Goal: Information Seeking & Learning: Check status

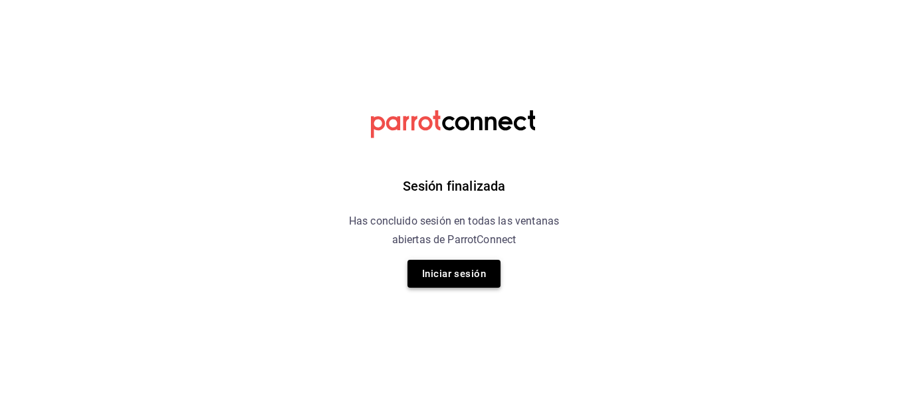
click at [432, 270] on button "Iniciar sesión" at bounding box center [454, 274] width 93 height 28
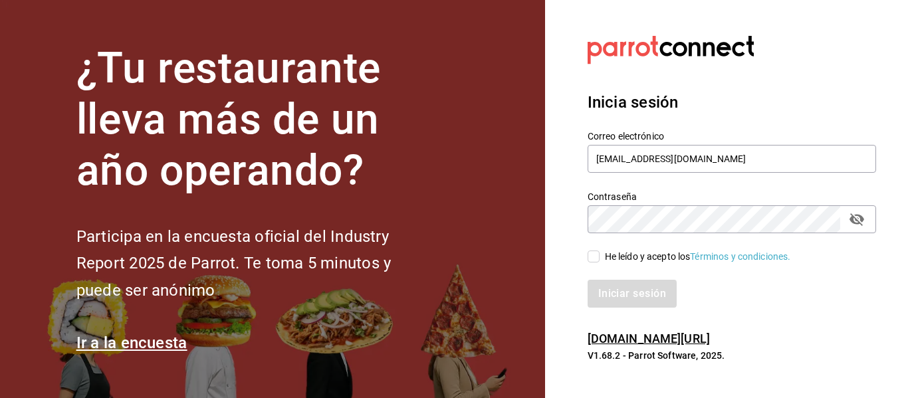
click at [595, 253] on input "He leído y acepto los Términos y condiciones." at bounding box center [594, 257] width 12 height 12
checkbox input "true"
click at [608, 297] on button "Iniciar sesión" at bounding box center [633, 294] width 90 height 28
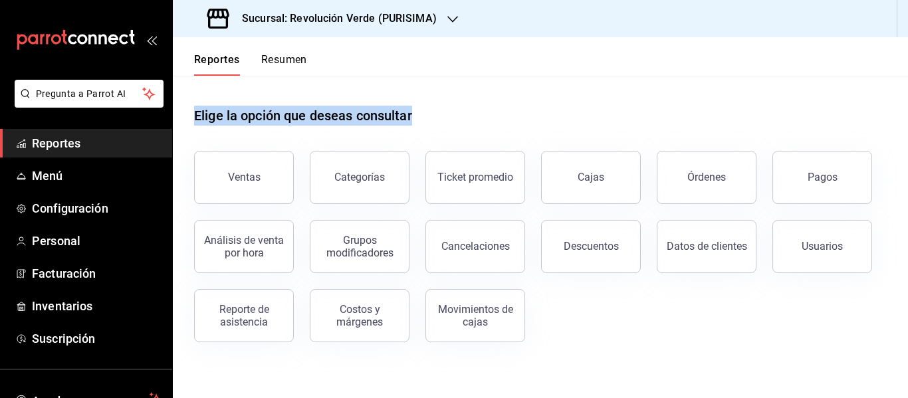
drag, startPoint x: 191, startPoint y: 112, endPoint x: 459, endPoint y: 133, distance: 268.8
click at [459, 133] on div "Elige la opción que deseas consultar Ventas Categorías Ticket promedio Cajas Ór…" at bounding box center [541, 220] width 736 height 288
click at [237, 160] on button "Ventas" at bounding box center [244, 177] width 100 height 53
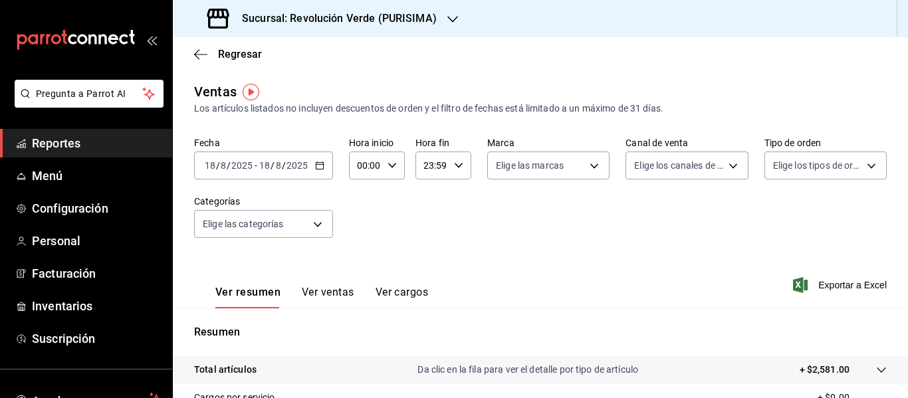
click at [412, 23] on h3 "Sucursal: Revolución Verde (PURISIMA)" at bounding box center [333, 19] width 205 height 16
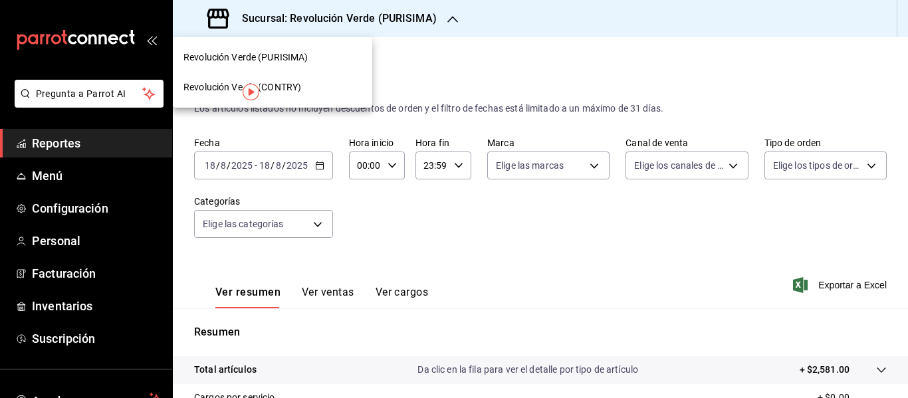
click at [346, 91] on div "Revolución Verde (CONTRY)" at bounding box center [273, 87] width 178 height 14
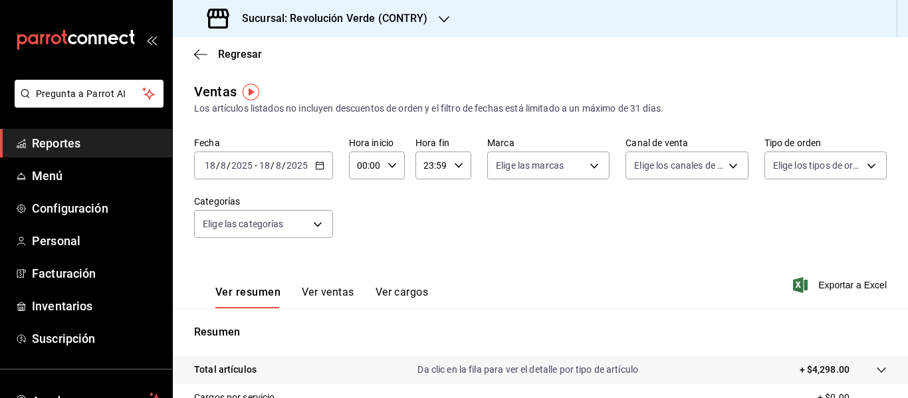
click at [309, 172] on div "[DATE] [DATE] - [DATE] [DATE]" at bounding box center [263, 166] width 139 height 28
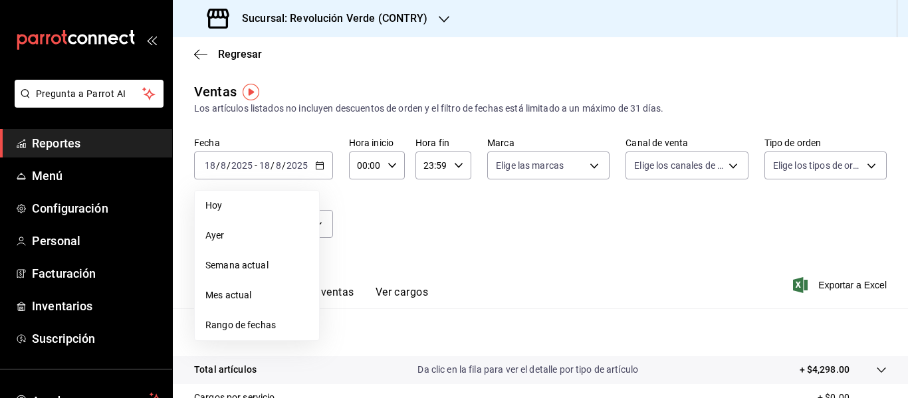
click at [251, 239] on span "Ayer" at bounding box center [256, 236] width 103 height 14
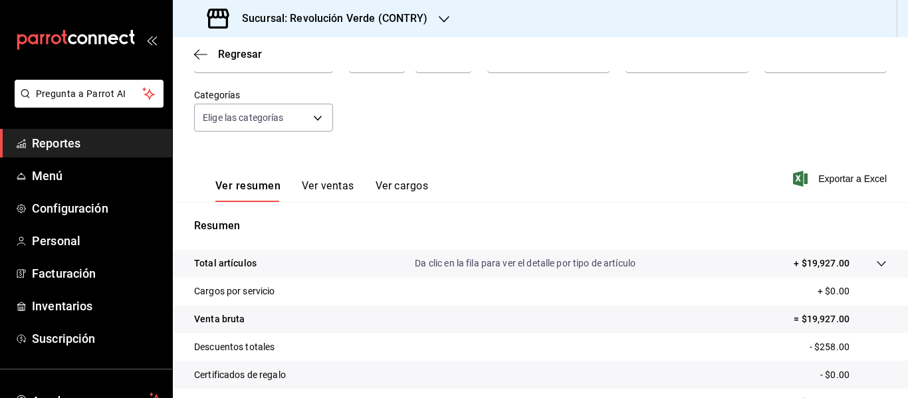
scroll to position [112, 0]
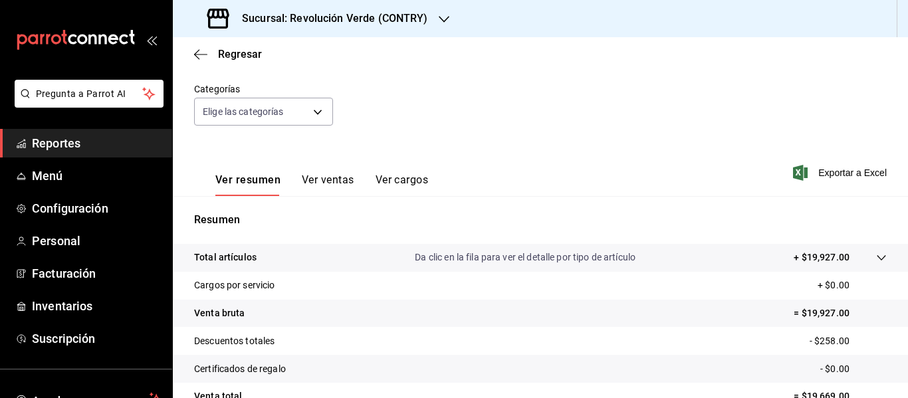
click at [339, 164] on div "Ver resumen Ver ventas Ver cargos" at bounding box center [311, 177] width 234 height 39
click at [335, 172] on div "Ver resumen Ver ventas Ver cargos" at bounding box center [311, 177] width 234 height 39
click at [334, 176] on button "Ver ventas" at bounding box center [328, 185] width 53 height 23
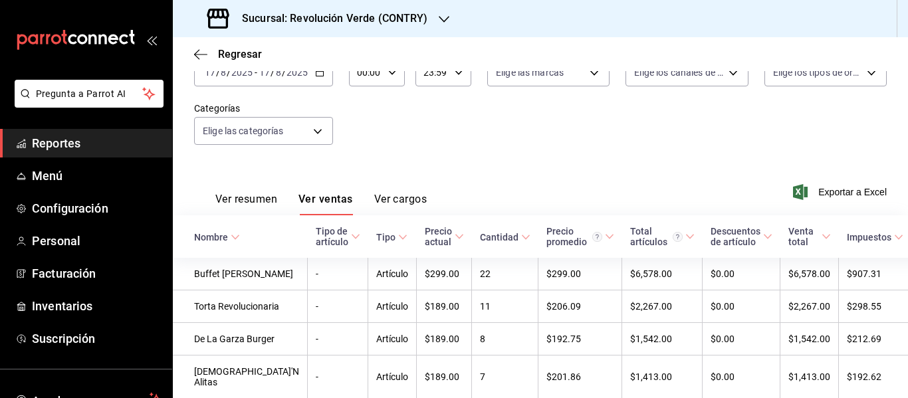
scroll to position [112, 0]
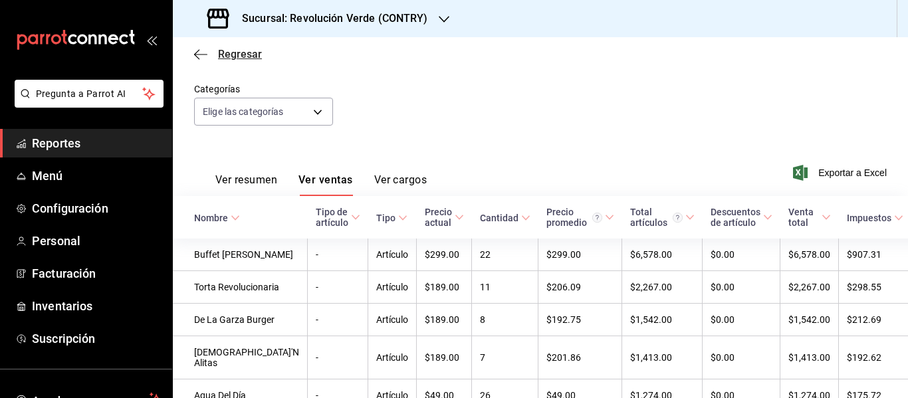
click at [198, 57] on icon "button" at bounding box center [196, 54] width 5 height 10
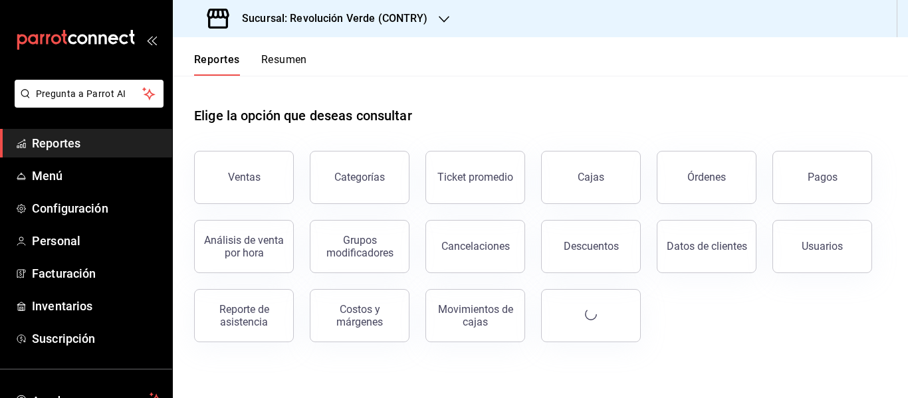
click at [373, 13] on h3 "Sucursal: Revolución Verde (CONTRY)" at bounding box center [329, 19] width 197 height 16
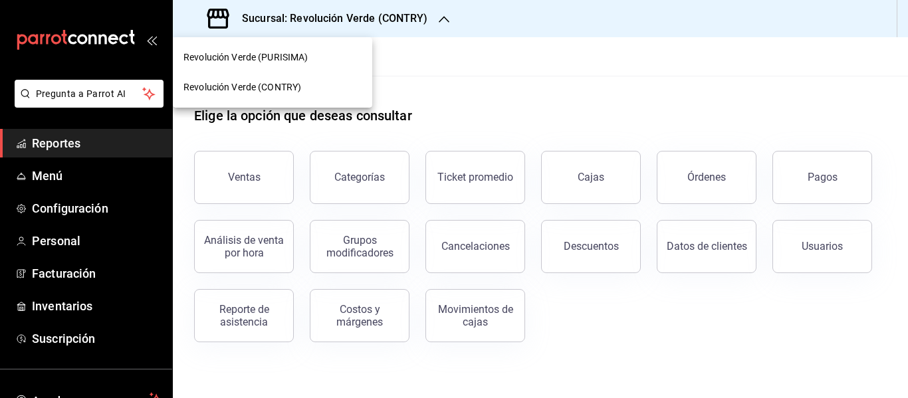
click at [308, 65] on div "Revolución Verde (PURISIMA)" at bounding box center [273, 58] width 200 height 30
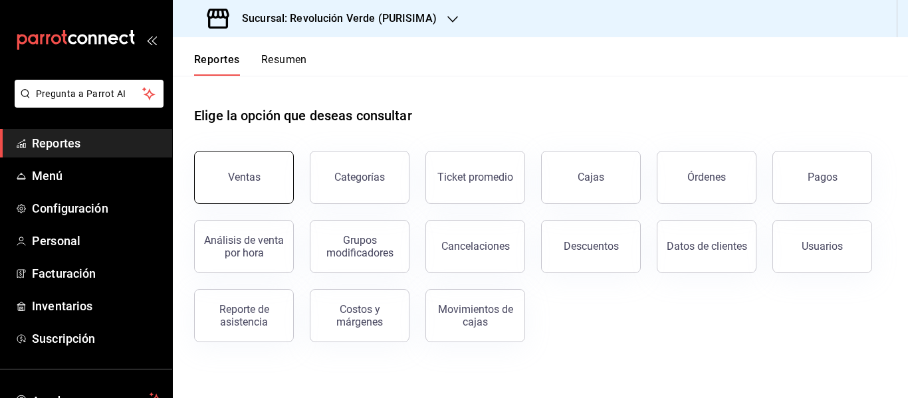
click at [227, 201] on button "Ventas" at bounding box center [244, 177] width 100 height 53
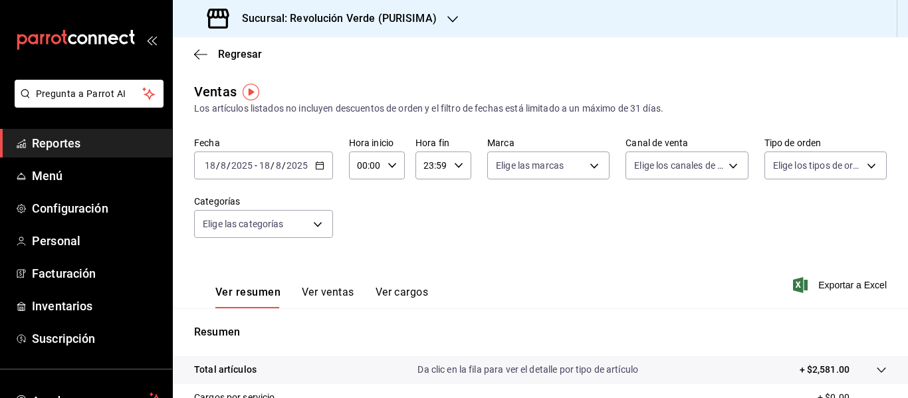
click at [313, 175] on div "[DATE] [DATE] - [DATE] [DATE]" at bounding box center [263, 166] width 139 height 28
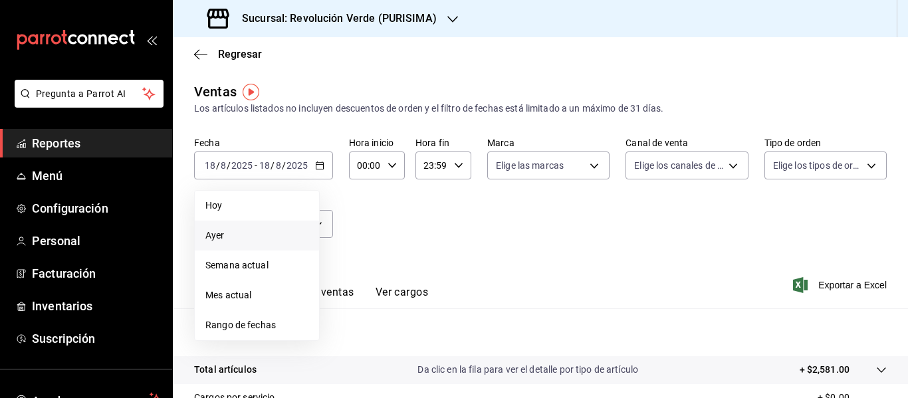
click at [238, 235] on span "Ayer" at bounding box center [256, 236] width 103 height 14
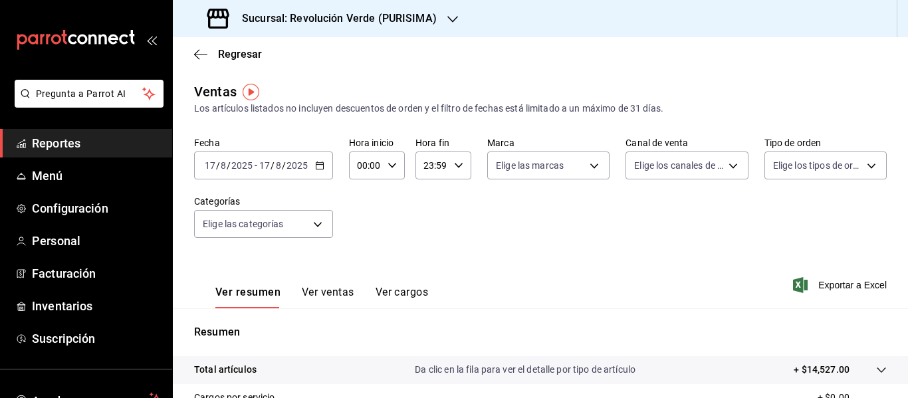
click at [421, 19] on h3 "Sucursal: Revolución Verde (PURISIMA)" at bounding box center [333, 19] width 205 height 16
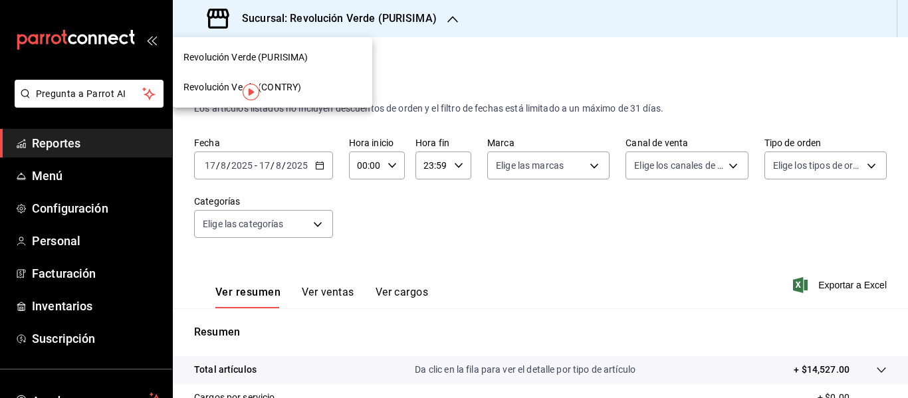
click at [303, 178] on div at bounding box center [454, 199] width 908 height 398
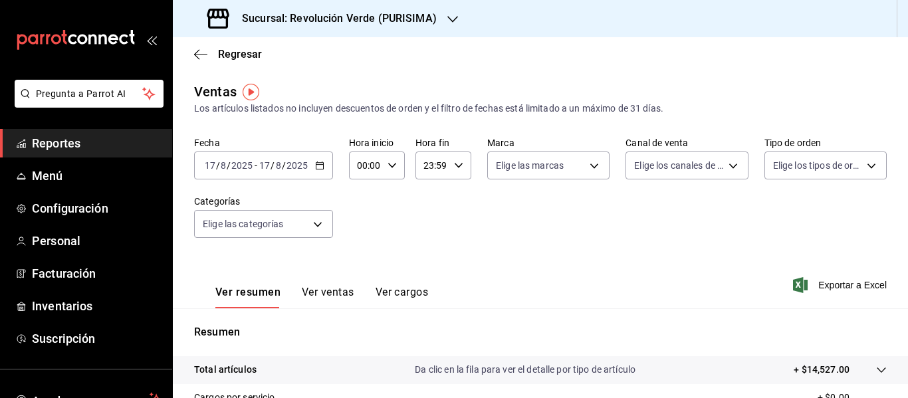
click at [290, 174] on div "[DATE] [DATE] - [DATE] [DATE]" at bounding box center [263, 166] width 139 height 28
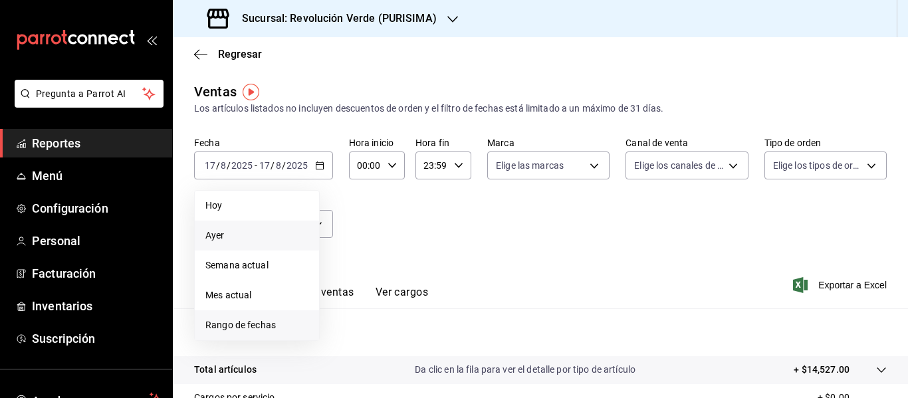
click at [282, 321] on span "Rango de fechas" at bounding box center [256, 326] width 103 height 14
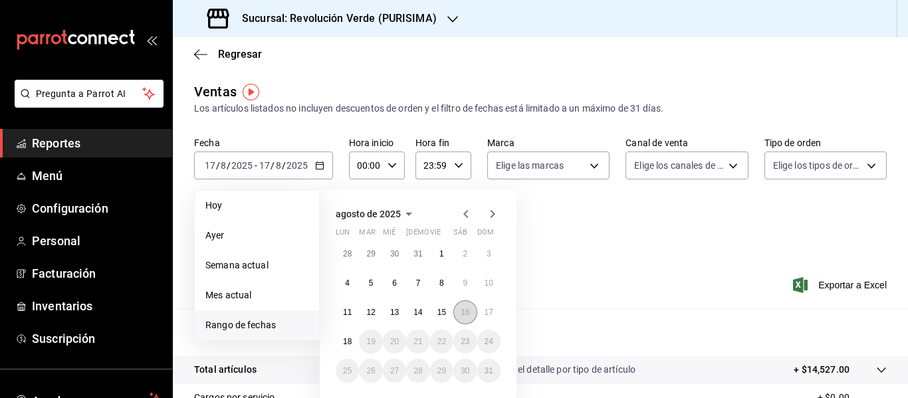
click at [461, 310] on abbr "16" at bounding box center [465, 312] width 9 height 9
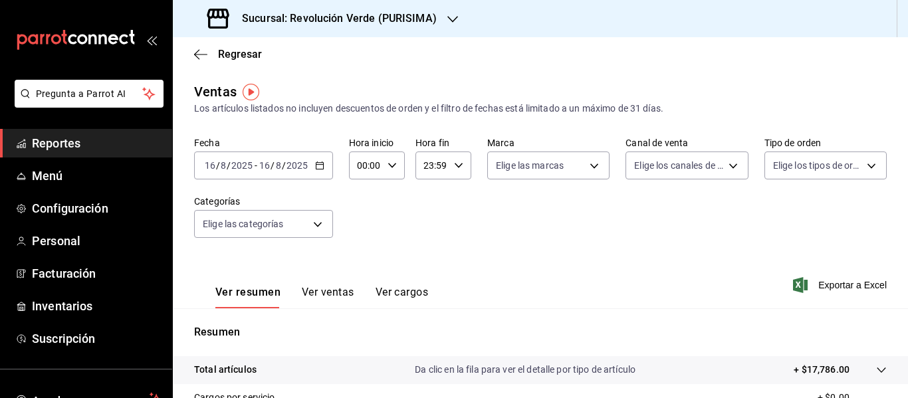
click at [306, 162] on input "2025" at bounding box center [297, 165] width 23 height 11
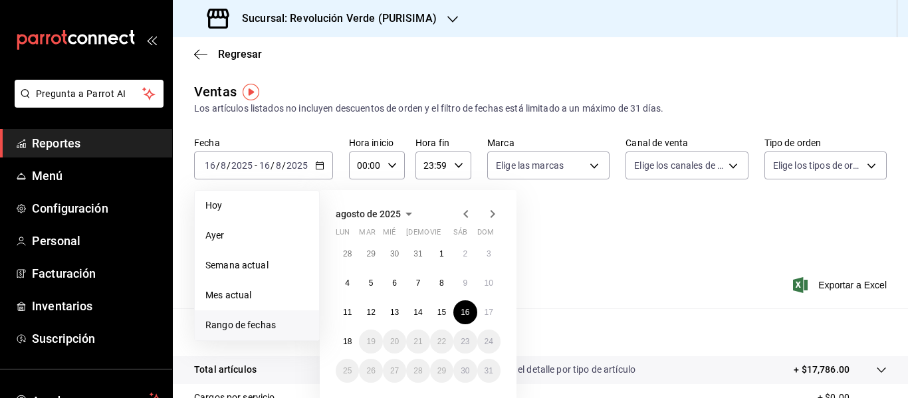
click at [420, 25] on h3 "Sucursal: Revolución Verde (PURISIMA)" at bounding box center [333, 19] width 205 height 16
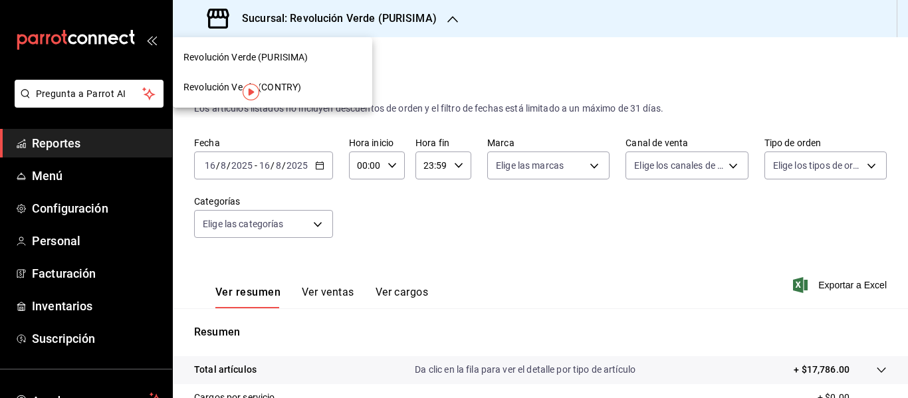
click at [311, 90] on div "Revolución Verde (CONTRY)" at bounding box center [273, 87] width 178 height 14
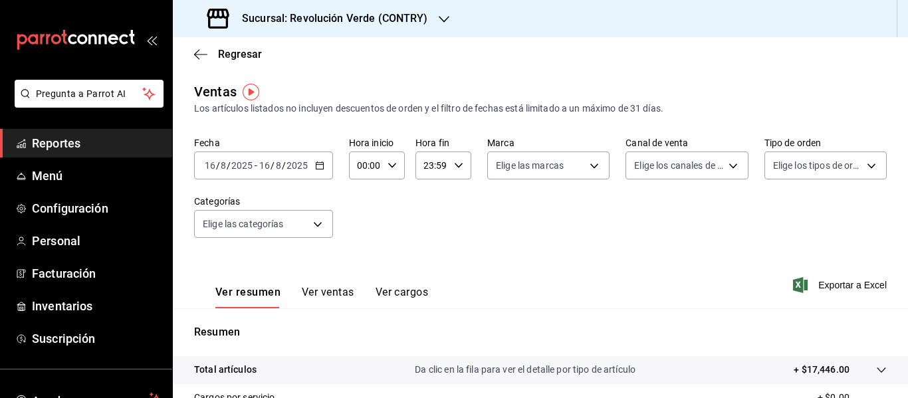
click at [408, 16] on h3 "Sucursal: Revolución Verde (CONTRY)" at bounding box center [329, 19] width 197 height 16
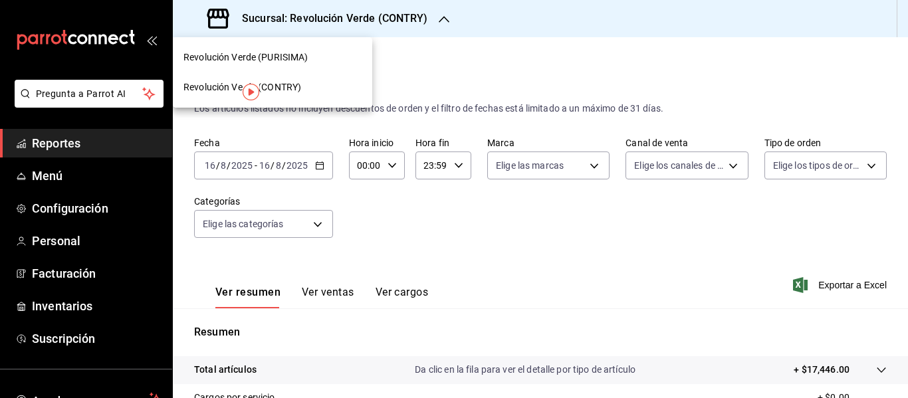
click at [313, 163] on div at bounding box center [454, 199] width 908 height 398
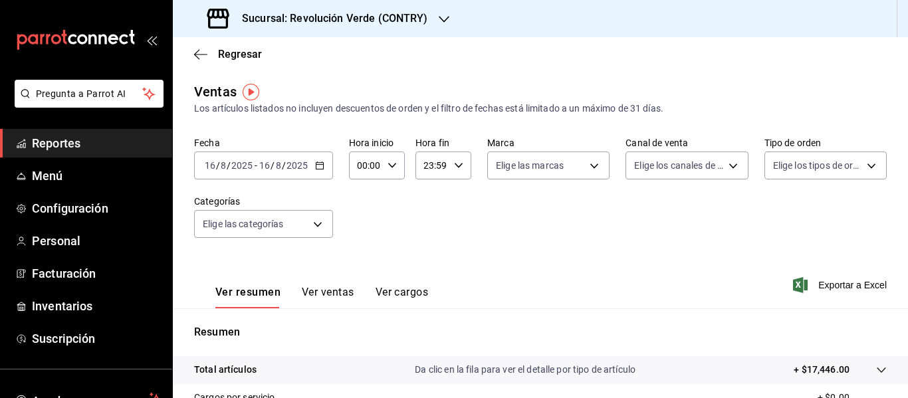
click at [313, 163] on div "[DATE] [DATE] - [DATE] [DATE]" at bounding box center [263, 166] width 139 height 28
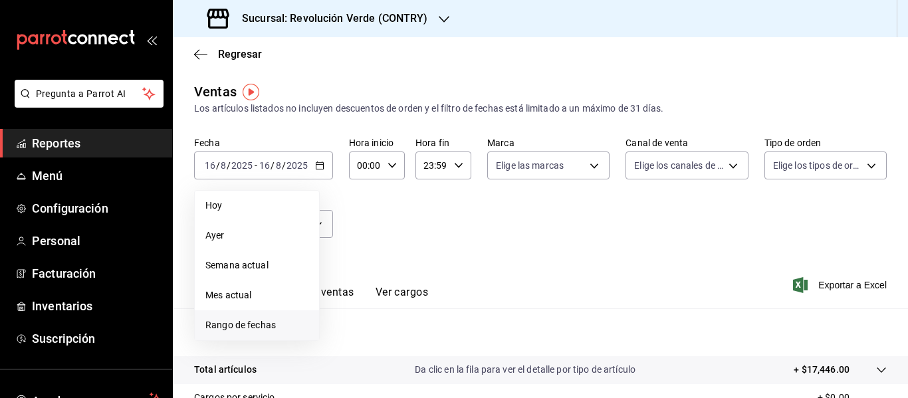
click at [268, 318] on li "Rango de fechas" at bounding box center [257, 326] width 124 height 30
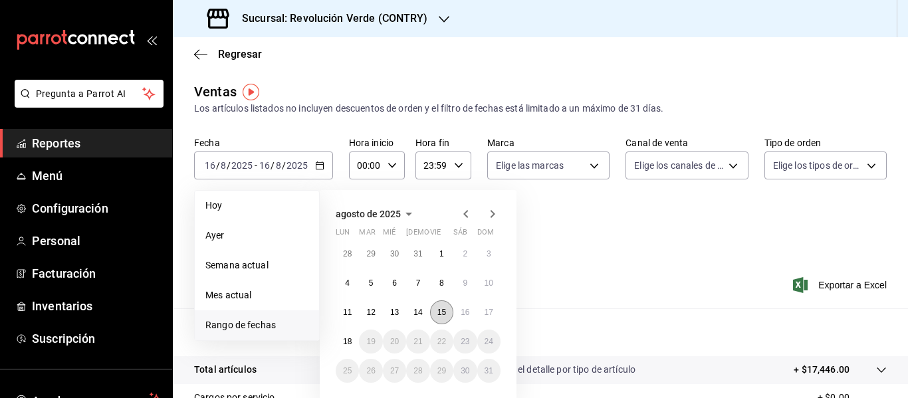
click at [436, 310] on button "15" at bounding box center [441, 313] width 23 height 24
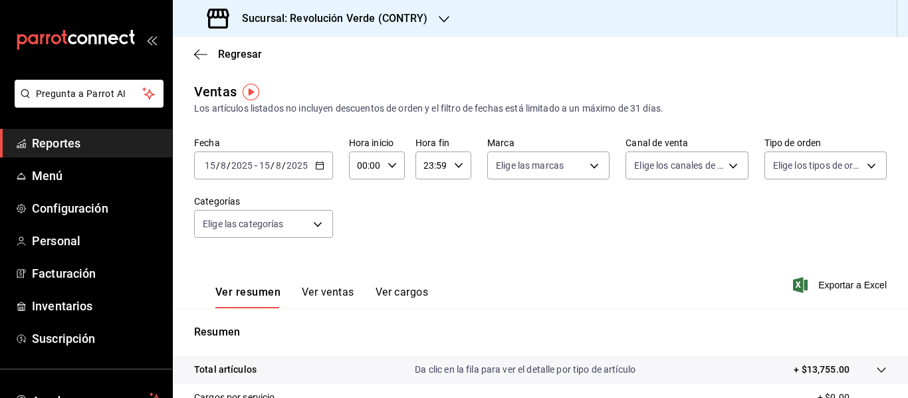
click at [429, 15] on div "Sucursal: Revolución Verde (CONTRY)" at bounding box center [319, 18] width 271 height 37
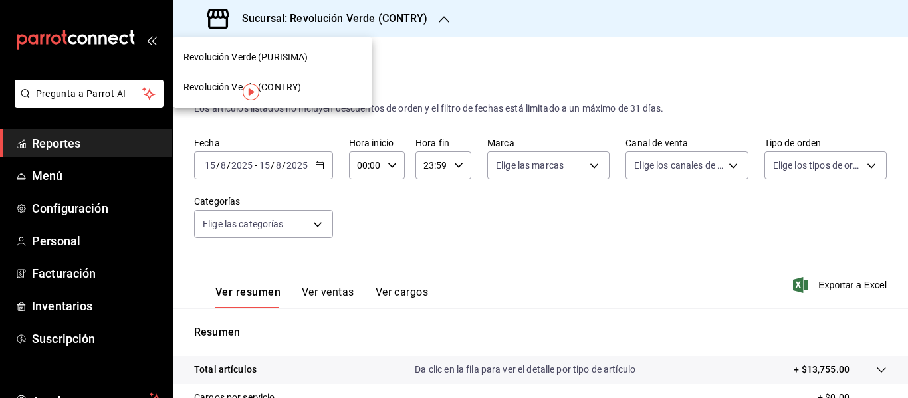
click at [331, 64] on div "Revolución Verde (PURISIMA)" at bounding box center [273, 58] width 178 height 14
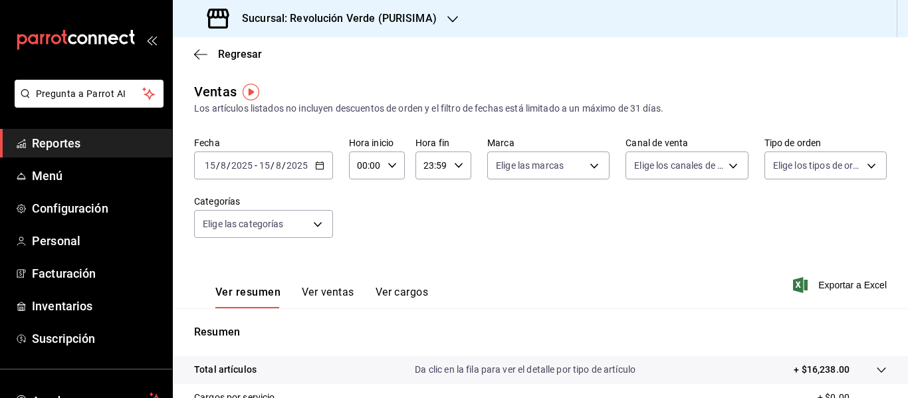
click at [390, 15] on h3 "Sucursal: Revolución Verde (PURISIMA)" at bounding box center [333, 19] width 205 height 16
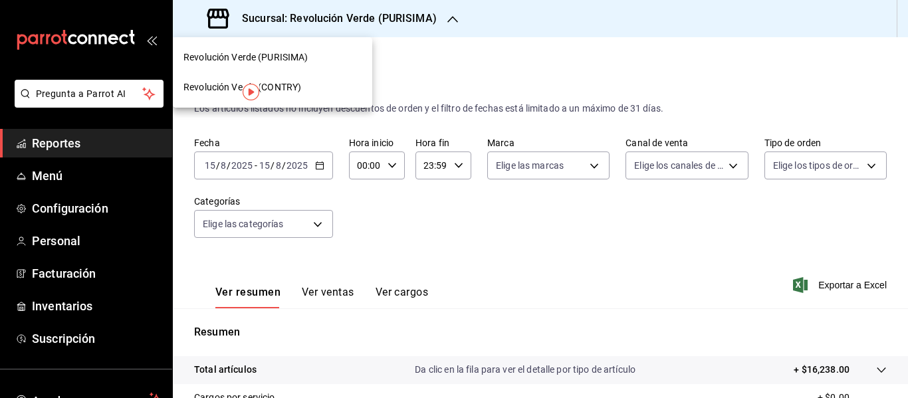
click at [320, 82] on div "Revolución Verde (CONTRY)" at bounding box center [273, 87] width 178 height 14
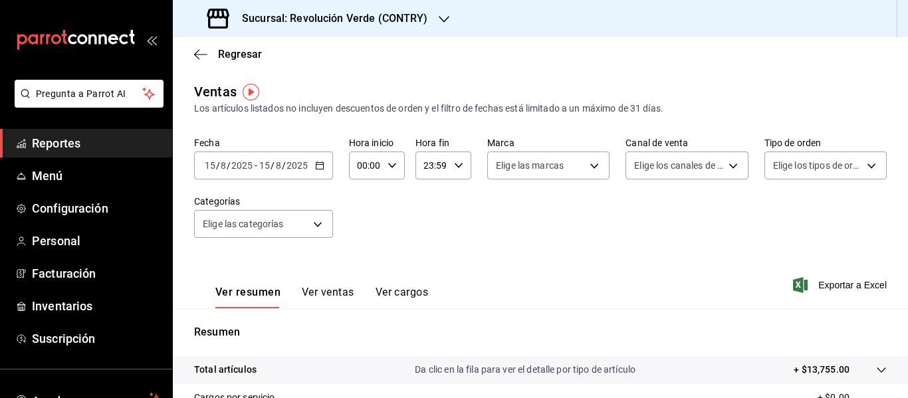
click at [325, 168] on div "[DATE] [DATE] - [DATE] [DATE]" at bounding box center [263, 166] width 139 height 28
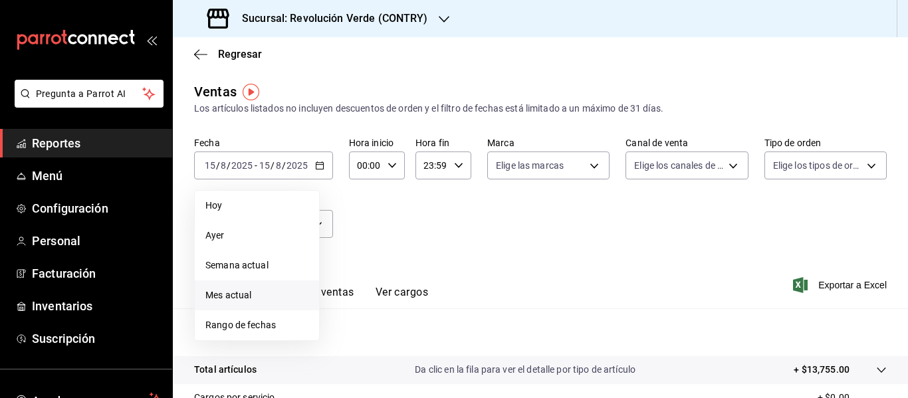
click at [269, 291] on span "Mes actual" at bounding box center [256, 296] width 103 height 14
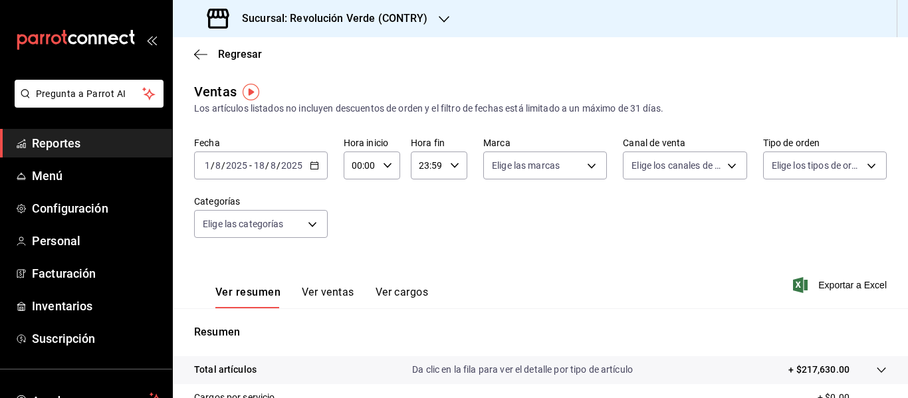
click at [339, 291] on button "Ver ventas" at bounding box center [328, 297] width 53 height 23
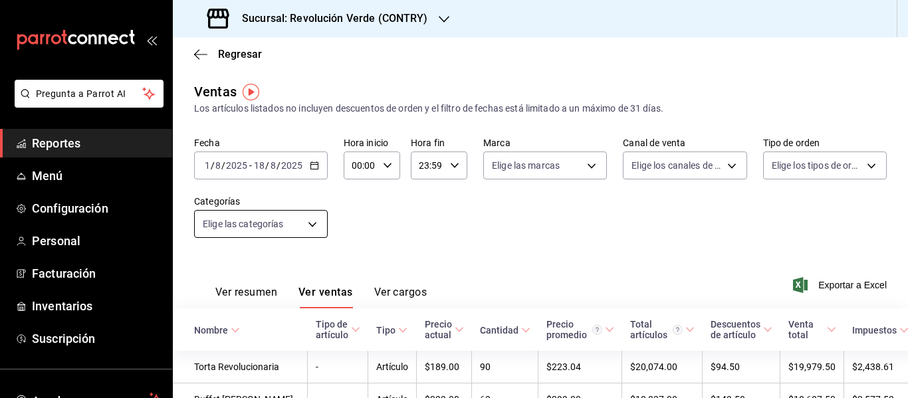
click at [310, 228] on body "Pregunta a Parrot AI Reportes Menú Configuración Personal Facturación Inventari…" at bounding box center [454, 199] width 908 height 398
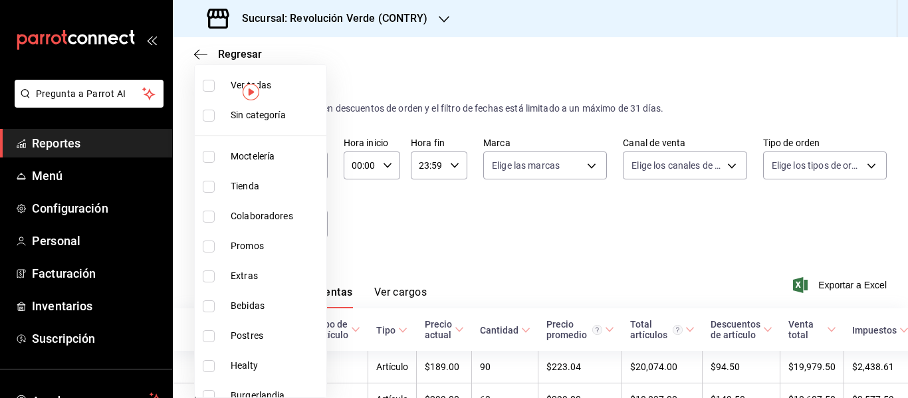
click at [253, 335] on span "Postres" at bounding box center [276, 336] width 90 height 14
type input "fed1e568-3854-4708-b7dc-02f99d1838bb"
checkbox input "true"
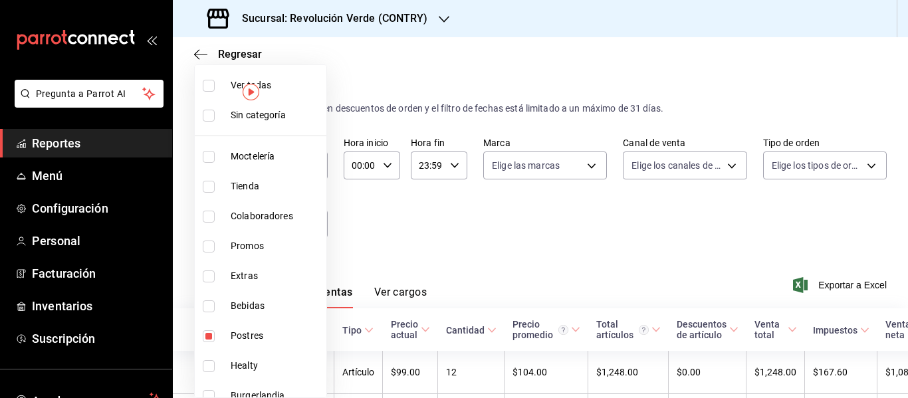
click at [379, 252] on div at bounding box center [454, 199] width 908 height 398
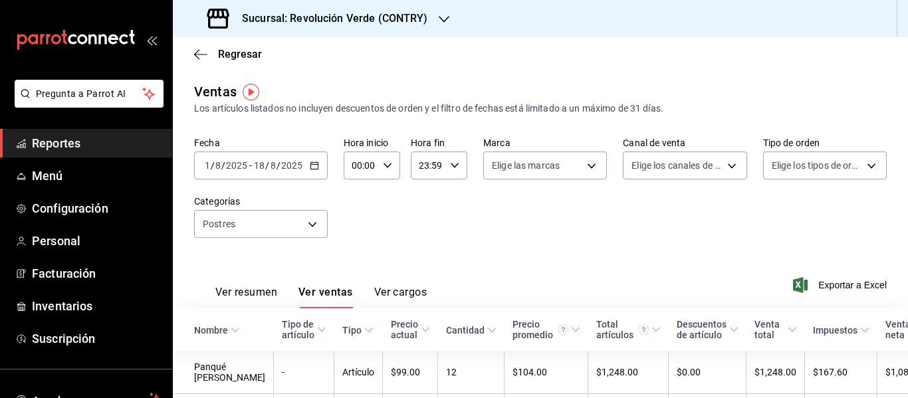
click at [394, 22] on h3 "Sucursal: Revolución Verde (CONTRY)" at bounding box center [329, 19] width 197 height 16
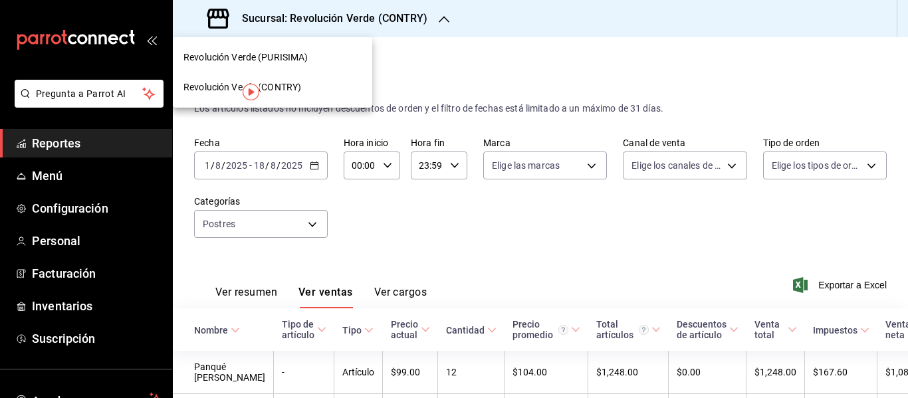
click at [313, 61] on div "Revolución Verde (PURISIMA)" at bounding box center [273, 58] width 178 height 14
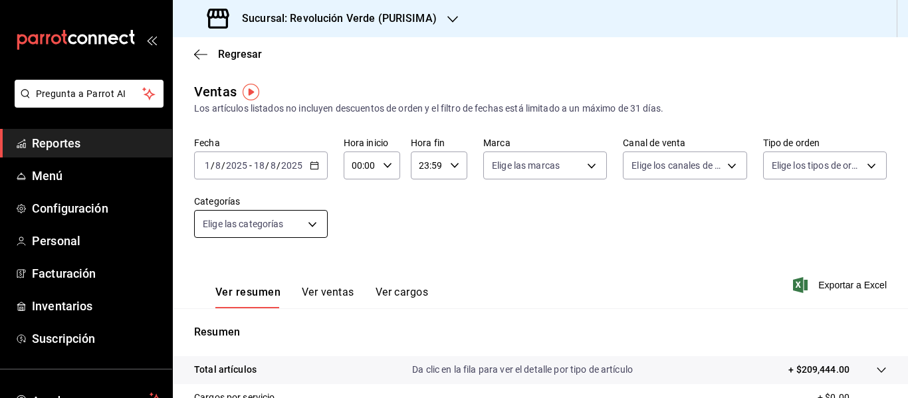
click at [317, 224] on body "Pregunta a Parrot AI Reportes Menú Configuración Personal Facturación Inventari…" at bounding box center [454, 199] width 908 height 398
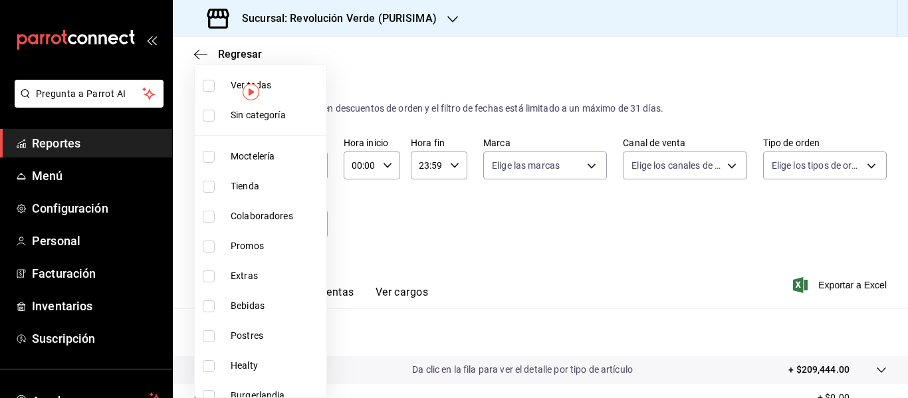
click at [247, 334] on span "Postres" at bounding box center [276, 336] width 90 height 14
type input "c3d22f22-daa5-4e9d-aad5-0e90b3bfd0e5"
checkbox input "true"
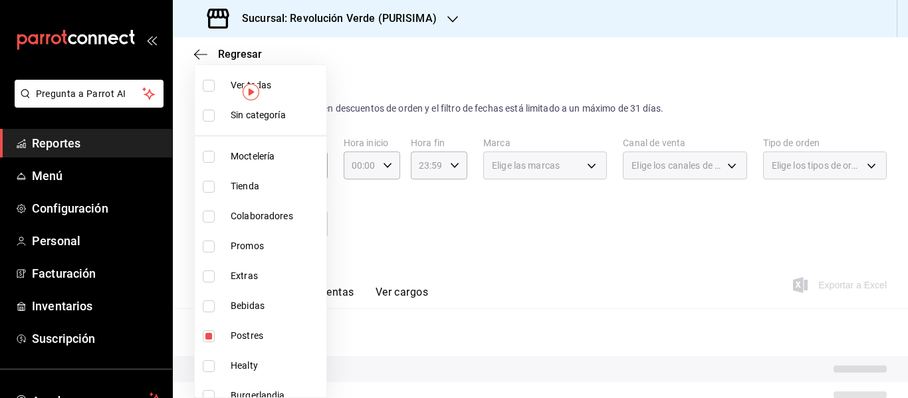
click at [462, 225] on div at bounding box center [454, 199] width 908 height 398
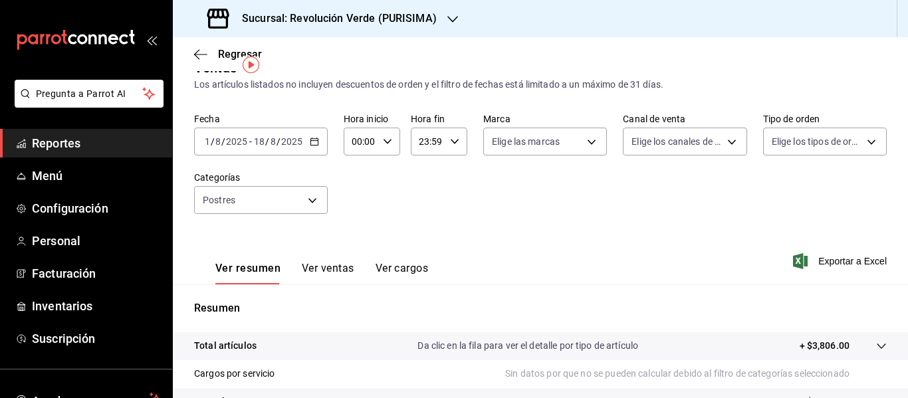
scroll to position [21, 0]
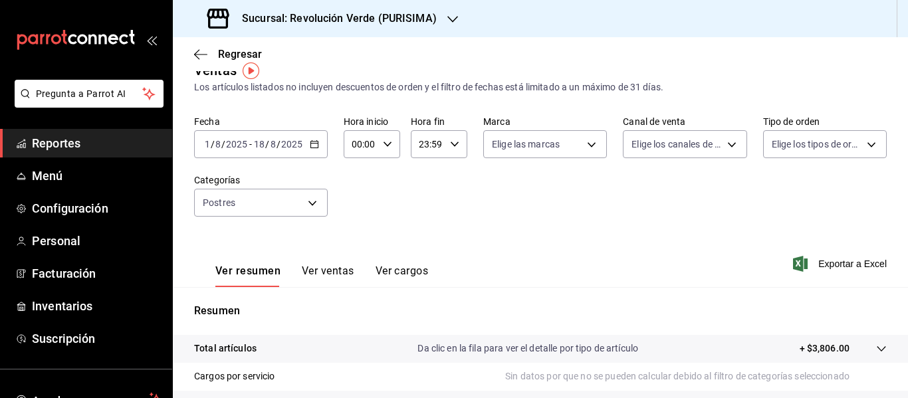
click at [336, 282] on button "Ver ventas" at bounding box center [328, 276] width 53 height 23
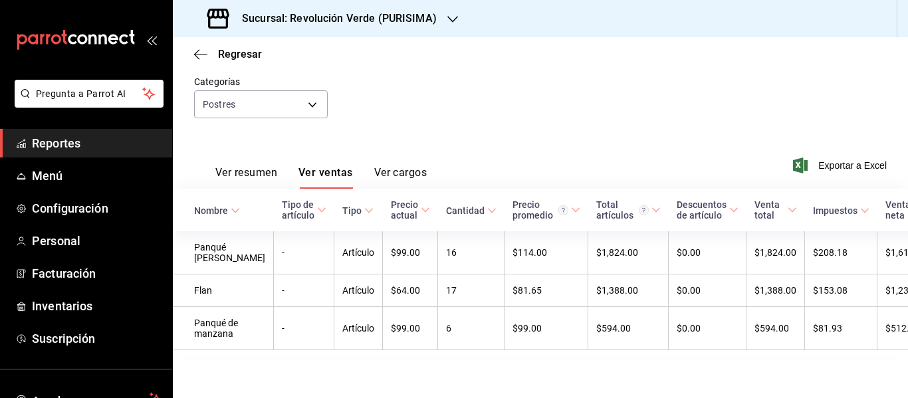
scroll to position [134, 0]
